Goal: Transaction & Acquisition: Purchase product/service

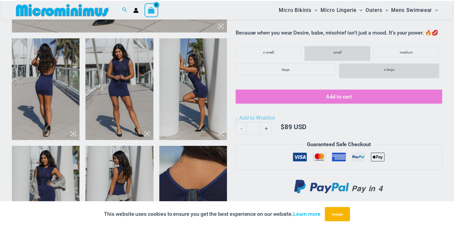
scroll to position [353, 0]
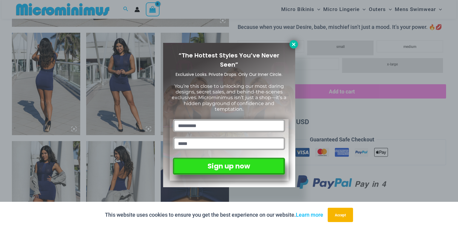
click at [294, 45] on icon at bounding box center [293, 44] width 3 height 3
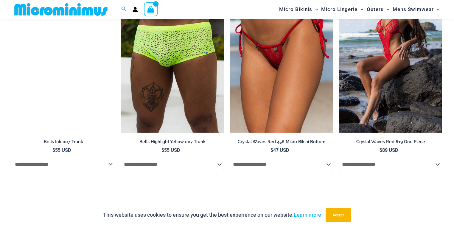
scroll to position [1582, 0]
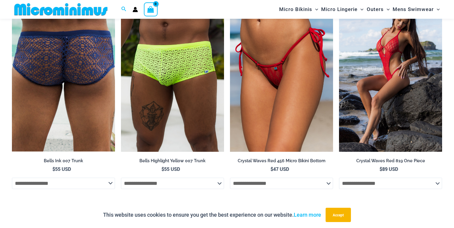
click at [70, 71] on img at bounding box center [63, 74] width 103 height 154
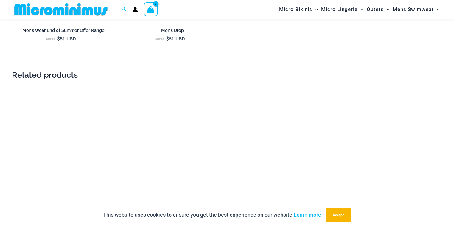
scroll to position [758, 0]
